Goal: Task Accomplishment & Management: Complete application form

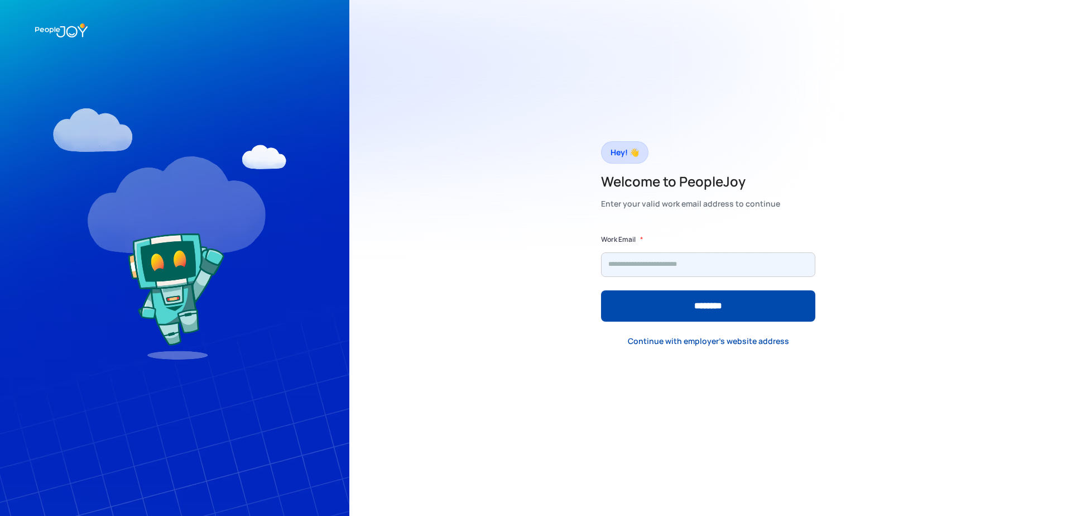
click at [694, 270] on input "Form" at bounding box center [708, 264] width 214 height 25
type input "**********"
click at [601, 290] on input "********" at bounding box center [708, 305] width 214 height 31
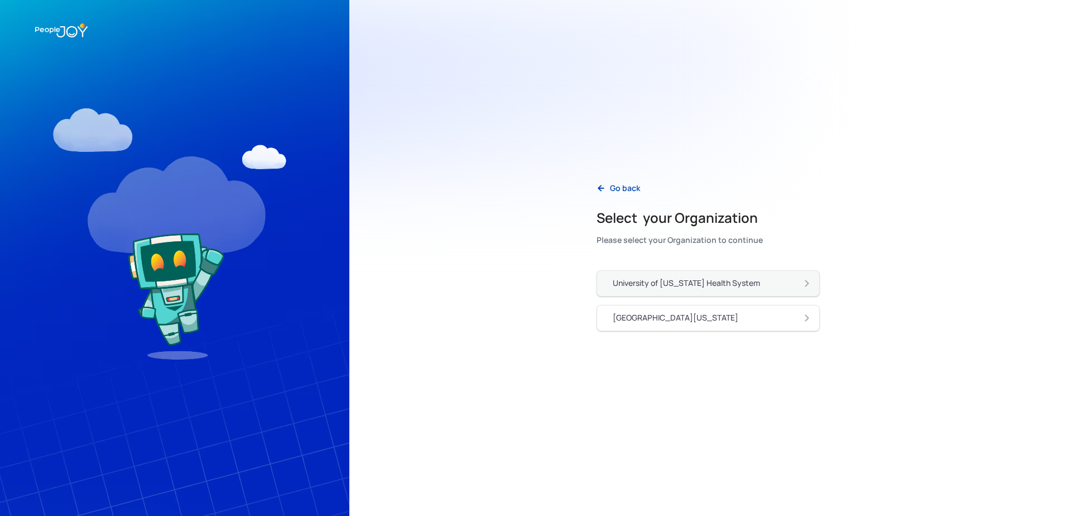
click at [807, 281] on img at bounding box center [807, 283] width 11 height 12
